Goal: Task Accomplishment & Management: Manage account settings

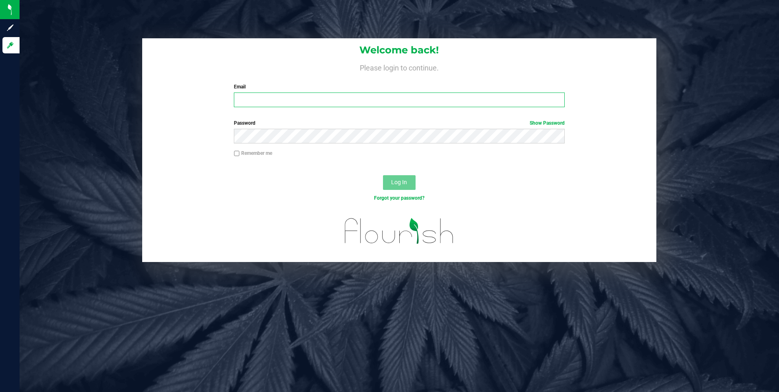
type input "[EMAIL_ADDRESS][DOMAIN_NAME]"
click at [307, 100] on input "[EMAIL_ADDRESS][DOMAIN_NAME]" at bounding box center [399, 99] width 331 height 15
click at [278, 96] on input "[EMAIL_ADDRESS][DOMAIN_NAME]" at bounding box center [399, 99] width 331 height 15
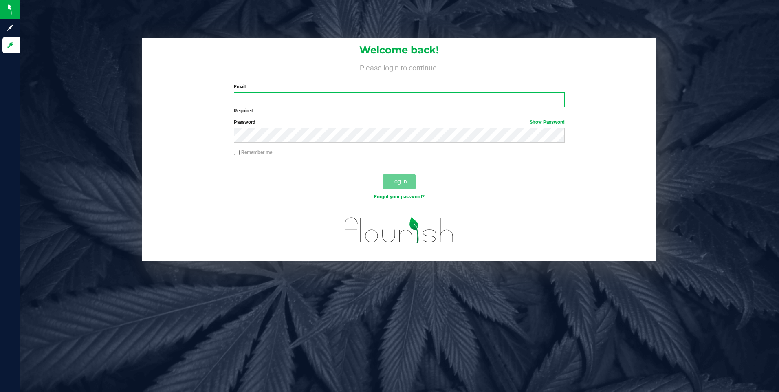
click at [265, 99] on input "Email" at bounding box center [399, 99] width 331 height 15
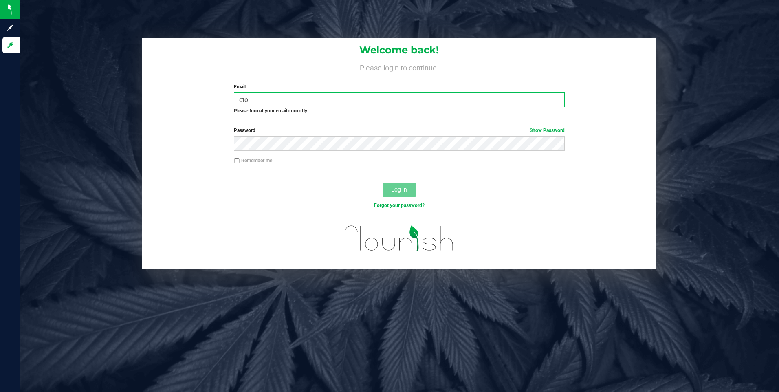
click at [446, 94] on input "cto" at bounding box center [399, 99] width 331 height 15
type input "c"
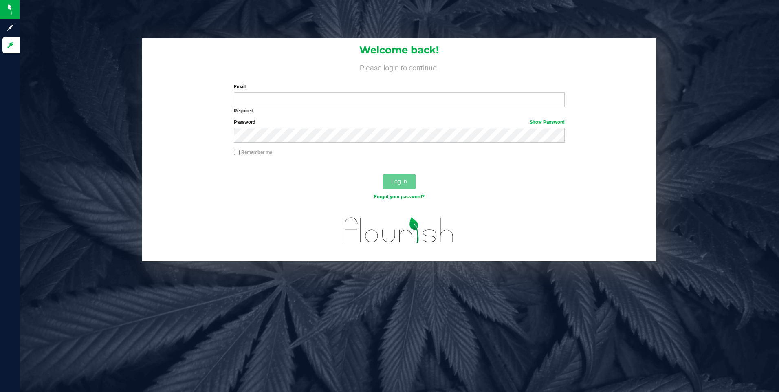
drag, startPoint x: 119, startPoint y: 115, endPoint x: 187, endPoint y: 121, distance: 68.2
click at [121, 115] on div "Welcome back! Please login to continue. Email Required Please format your email…" at bounding box center [398, 149] width 771 height 223
click at [257, 96] on input "Email" at bounding box center [399, 99] width 331 height 15
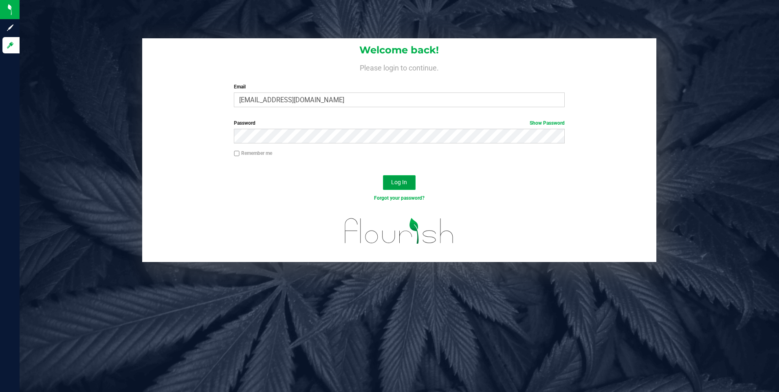
click at [399, 184] on span "Log In" at bounding box center [399, 182] width 16 height 7
click at [282, 99] on input "[EMAIL_ADDRESS][DOMAIN_NAME]" at bounding box center [399, 99] width 331 height 15
type input "[EMAIL_ADDRESS][DOMAIN_NAME]"
click at [399, 180] on span "Log In" at bounding box center [399, 182] width 16 height 7
